Goal: Task Accomplishment & Management: Use online tool/utility

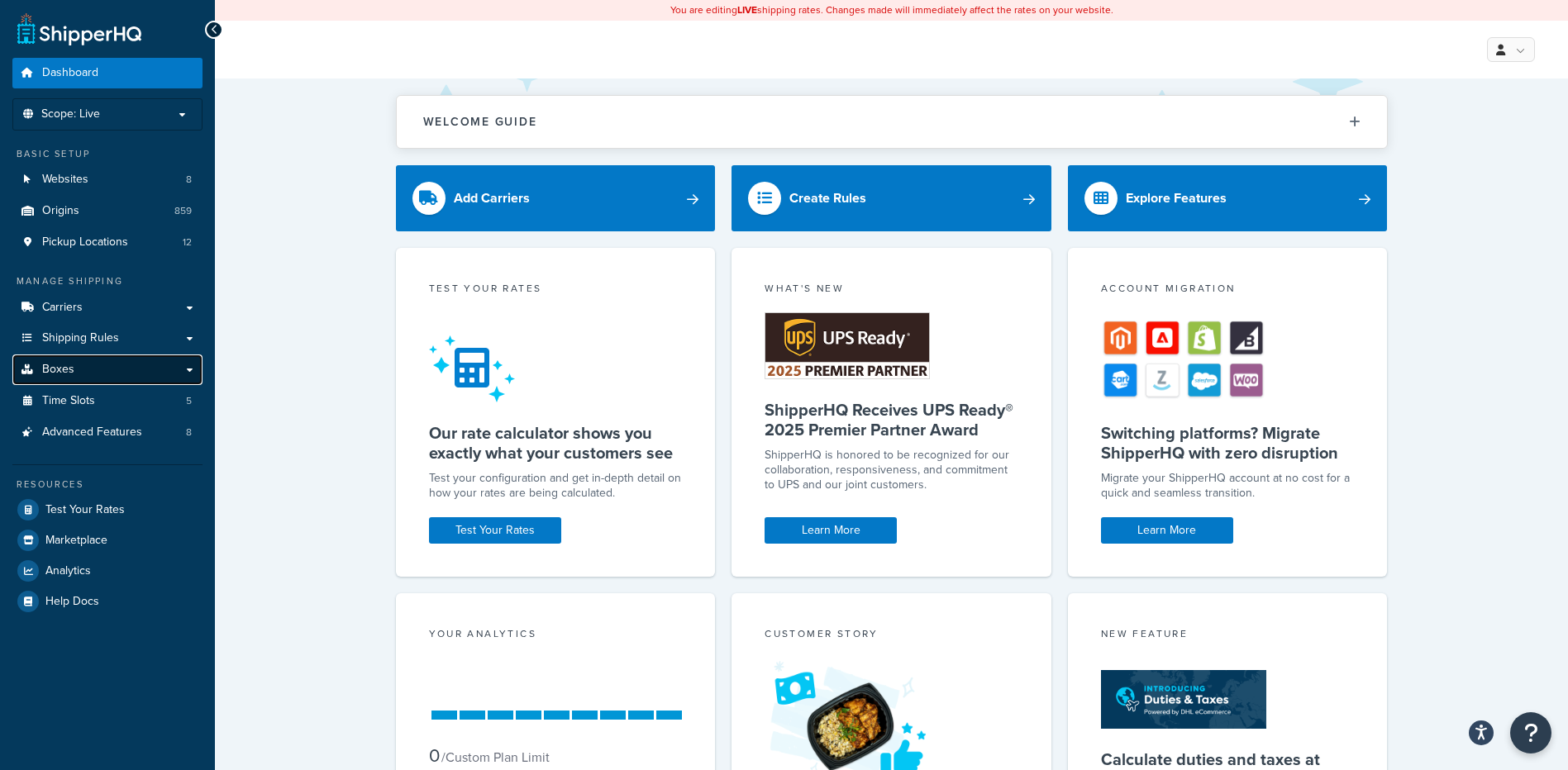
click at [59, 368] on span "Boxes" at bounding box center [58, 370] width 32 height 14
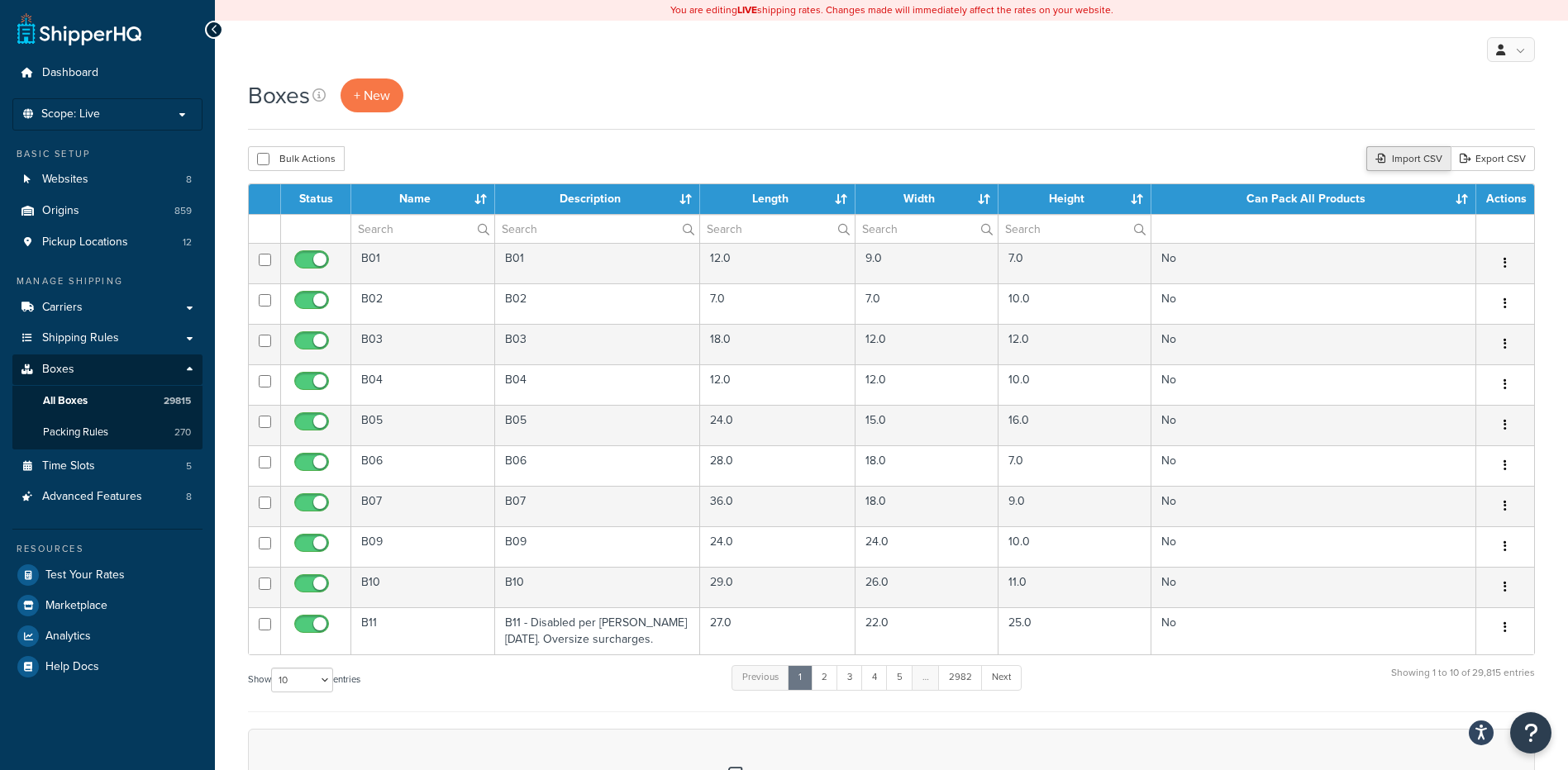
click at [1385, 157] on icon at bounding box center [1380, 158] width 10 height 10
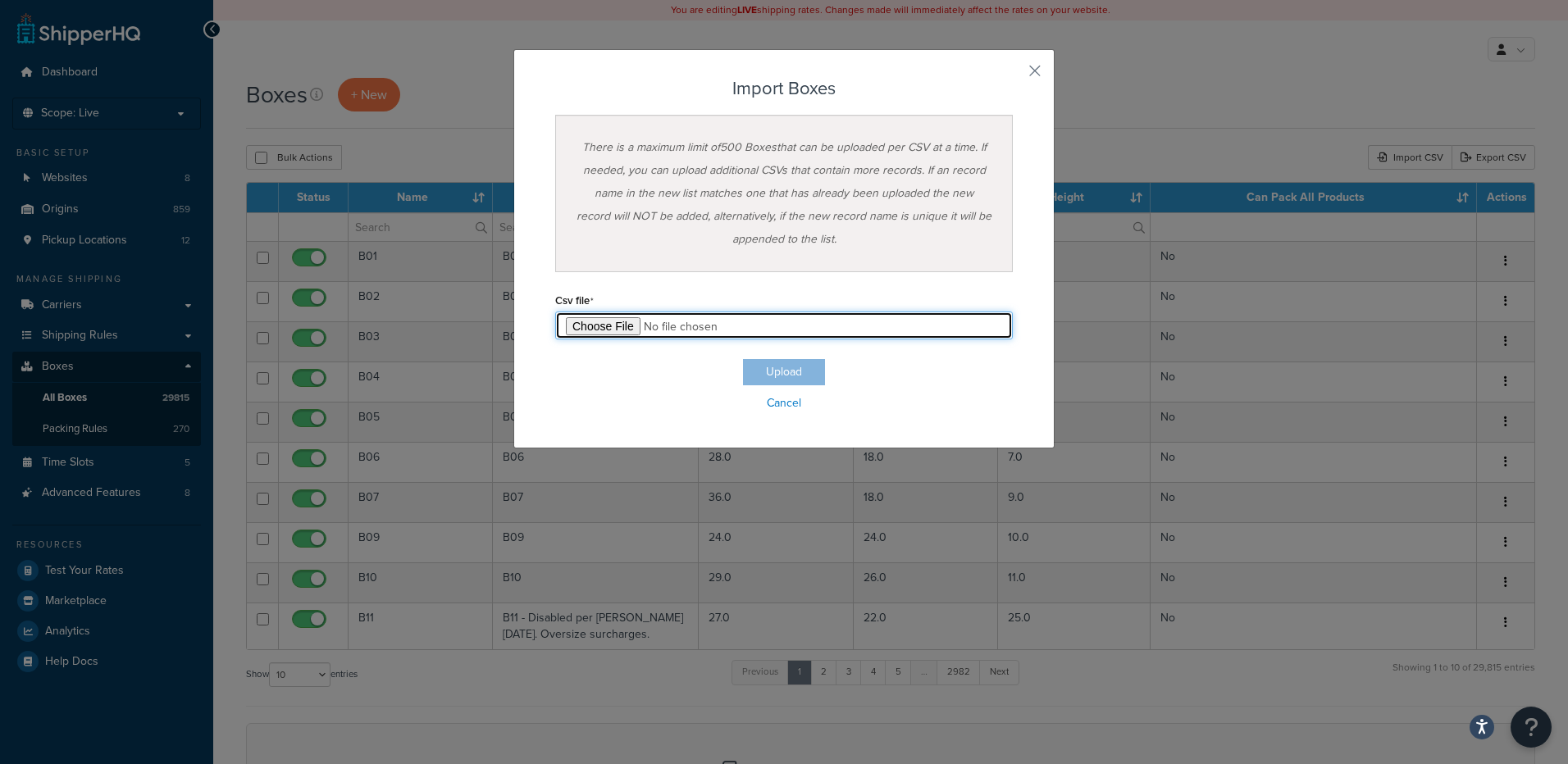
click at [574, 334] on input "file" at bounding box center [784, 325] width 458 height 28
type input "C:\fakepath\08_19_2025_box_dims.csv"
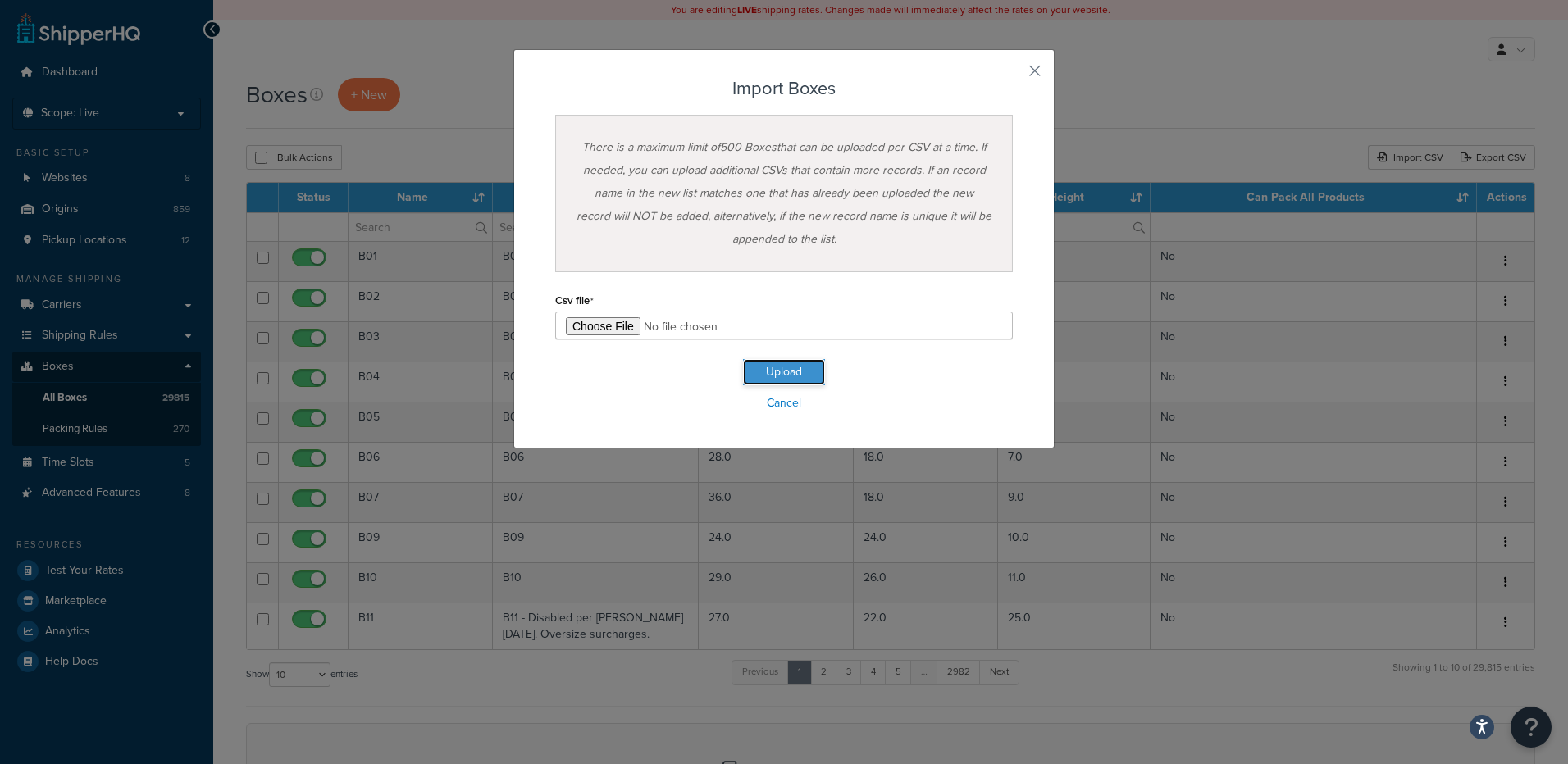
click at [772, 364] on button "Upload" at bounding box center [784, 373] width 82 height 27
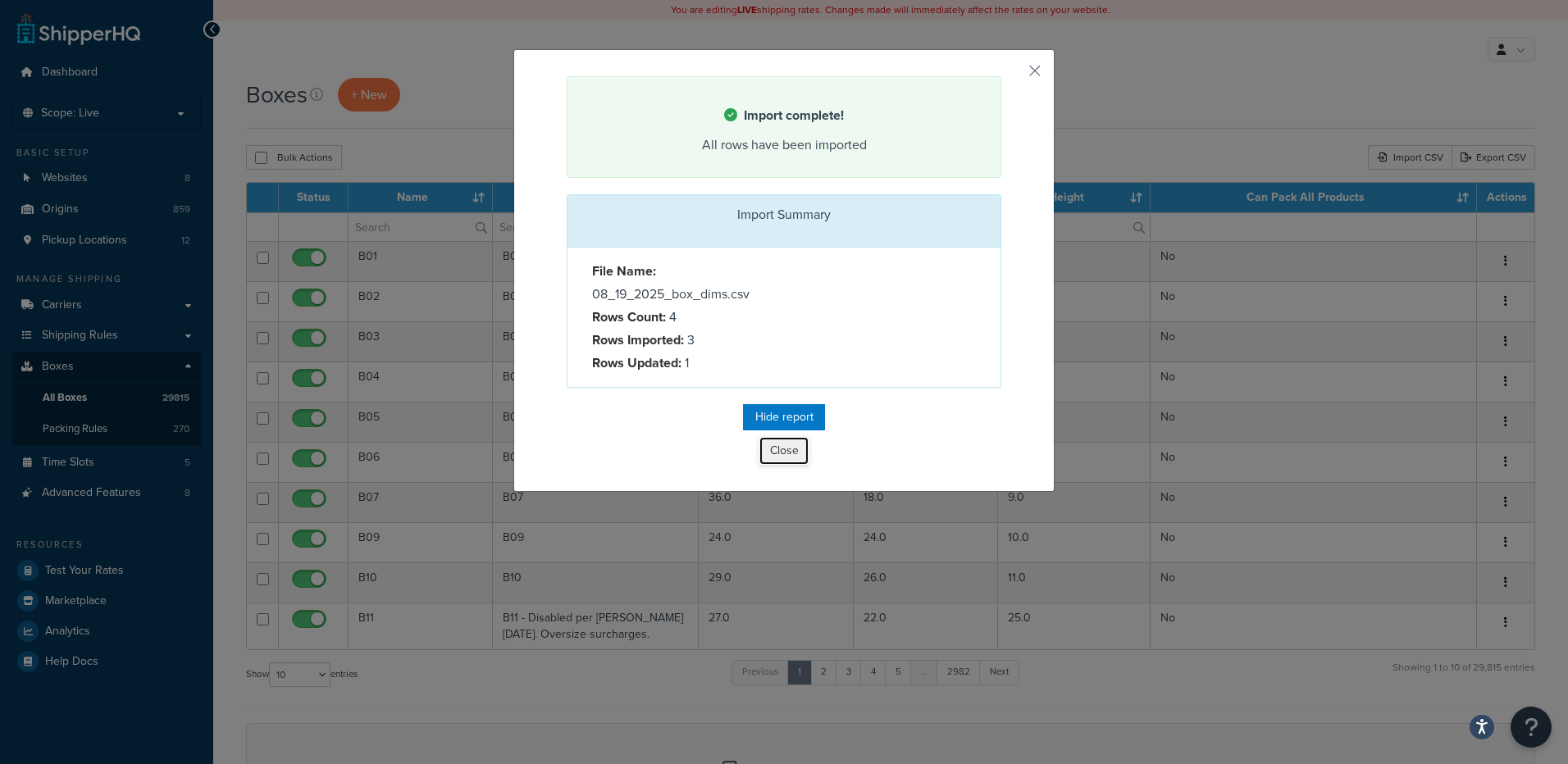
click at [776, 464] on button "Close" at bounding box center [784, 451] width 49 height 28
